Goal: Information Seeking & Learning: Learn about a topic

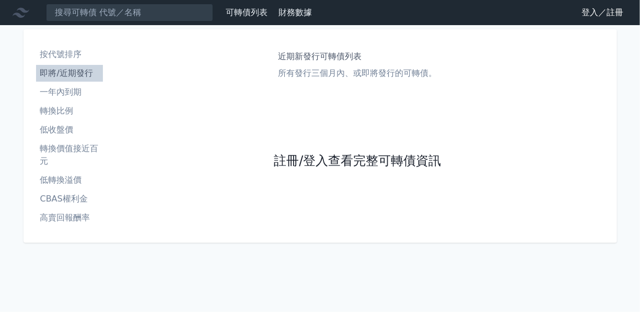
click at [314, 162] on link "註冊/登入查看完整可轉債資訊" at bounding box center [357, 161] width 167 height 17
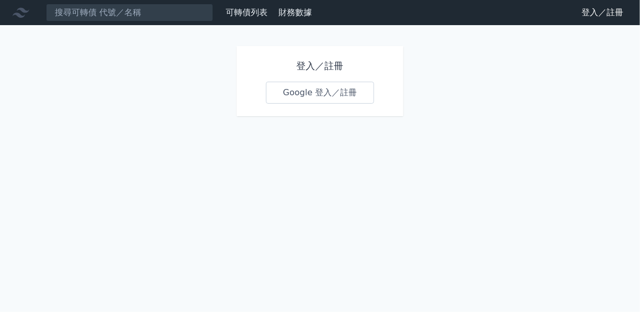
click at [312, 91] on link "Google 登入／註冊" at bounding box center [320, 93] width 109 height 22
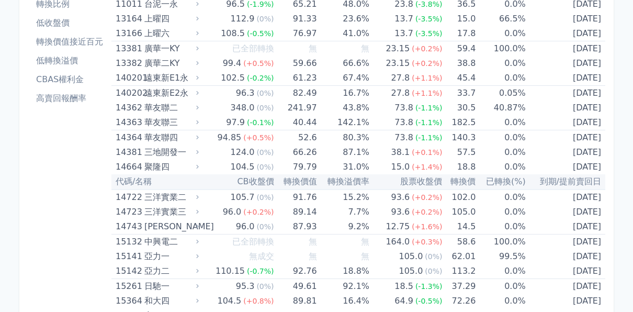
scroll to position [157, 0]
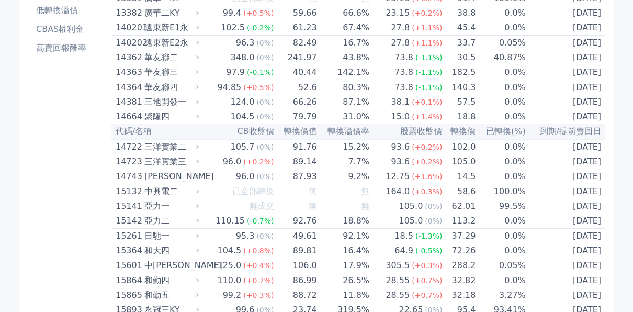
click at [62, 43] on li "高賣回報酬率" at bounding box center [69, 48] width 75 height 13
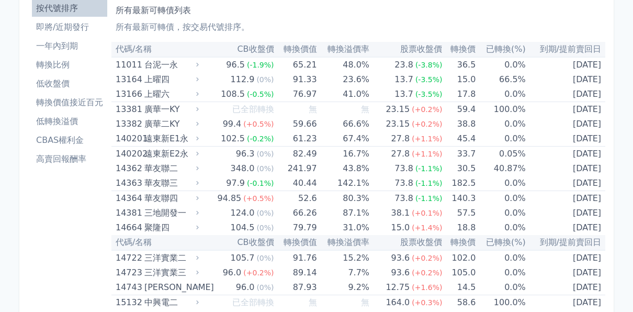
scroll to position [0, 0]
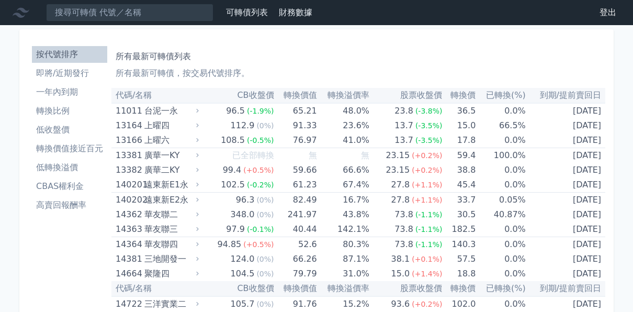
click at [67, 203] on li "高賣回報酬率" at bounding box center [69, 205] width 75 height 13
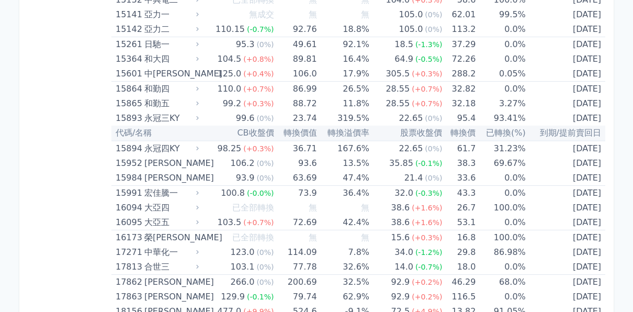
scroll to position [418, 0]
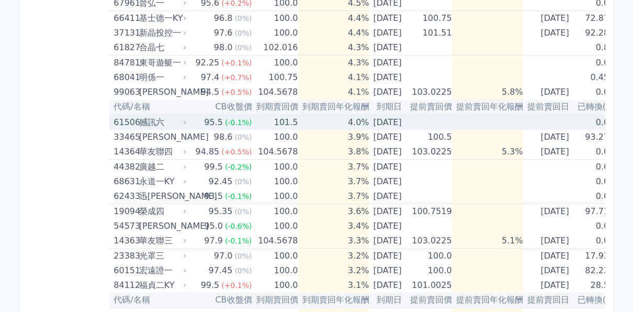
scroll to position [388, 0]
